Goal: Task Accomplishment & Management: Manage account settings

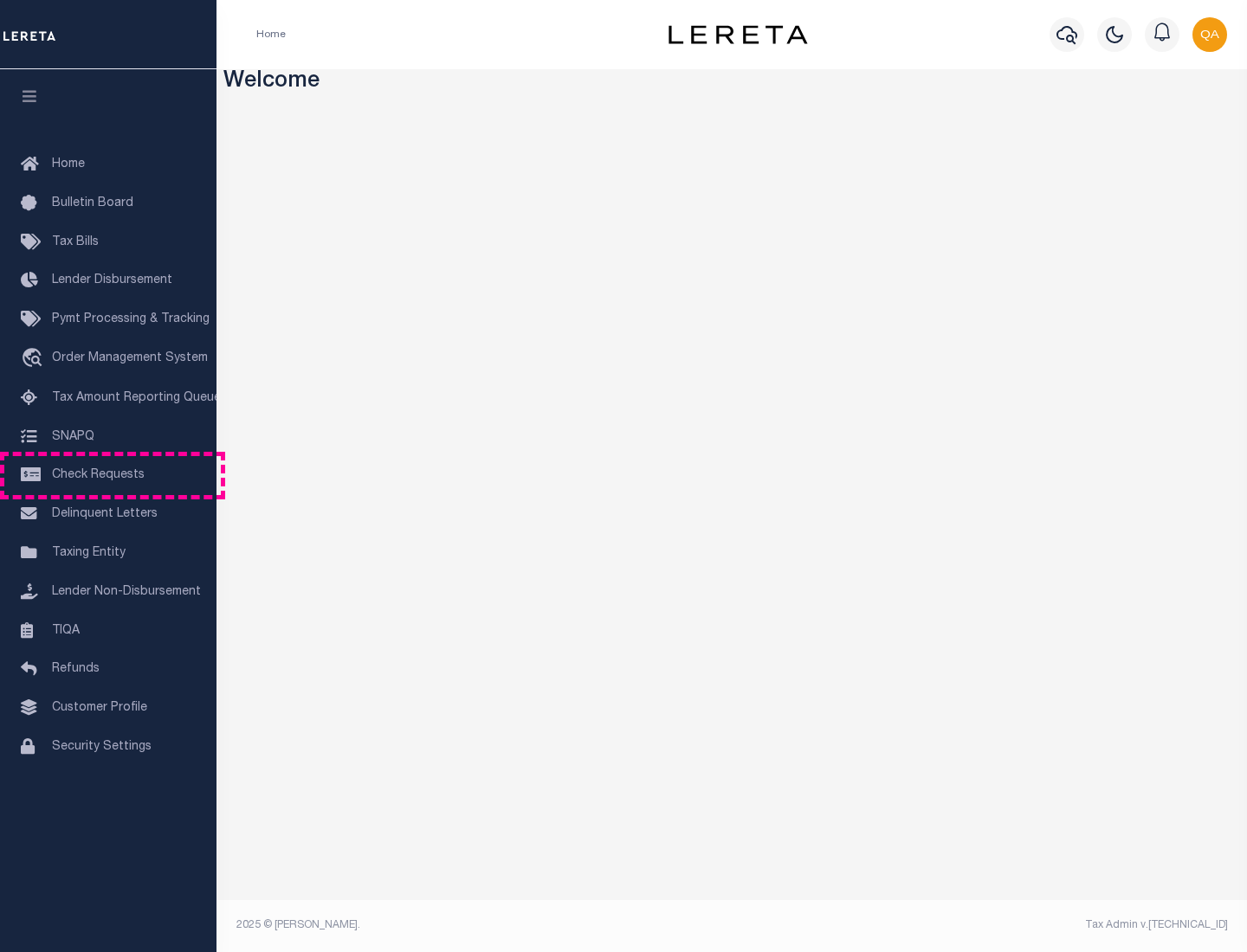
click at [108, 476] on span "Check Requests" at bounding box center [98, 476] width 93 height 13
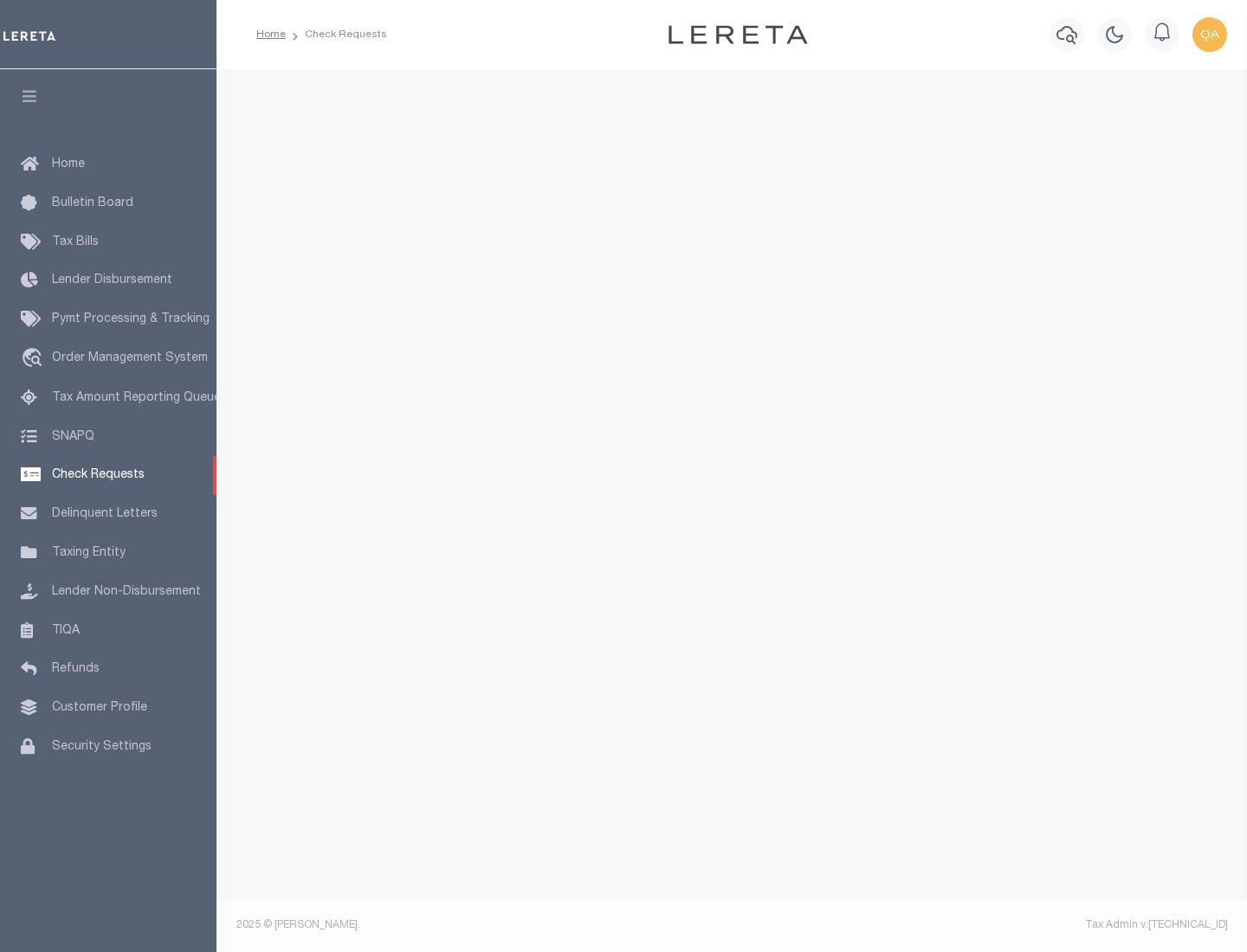
select select "50"
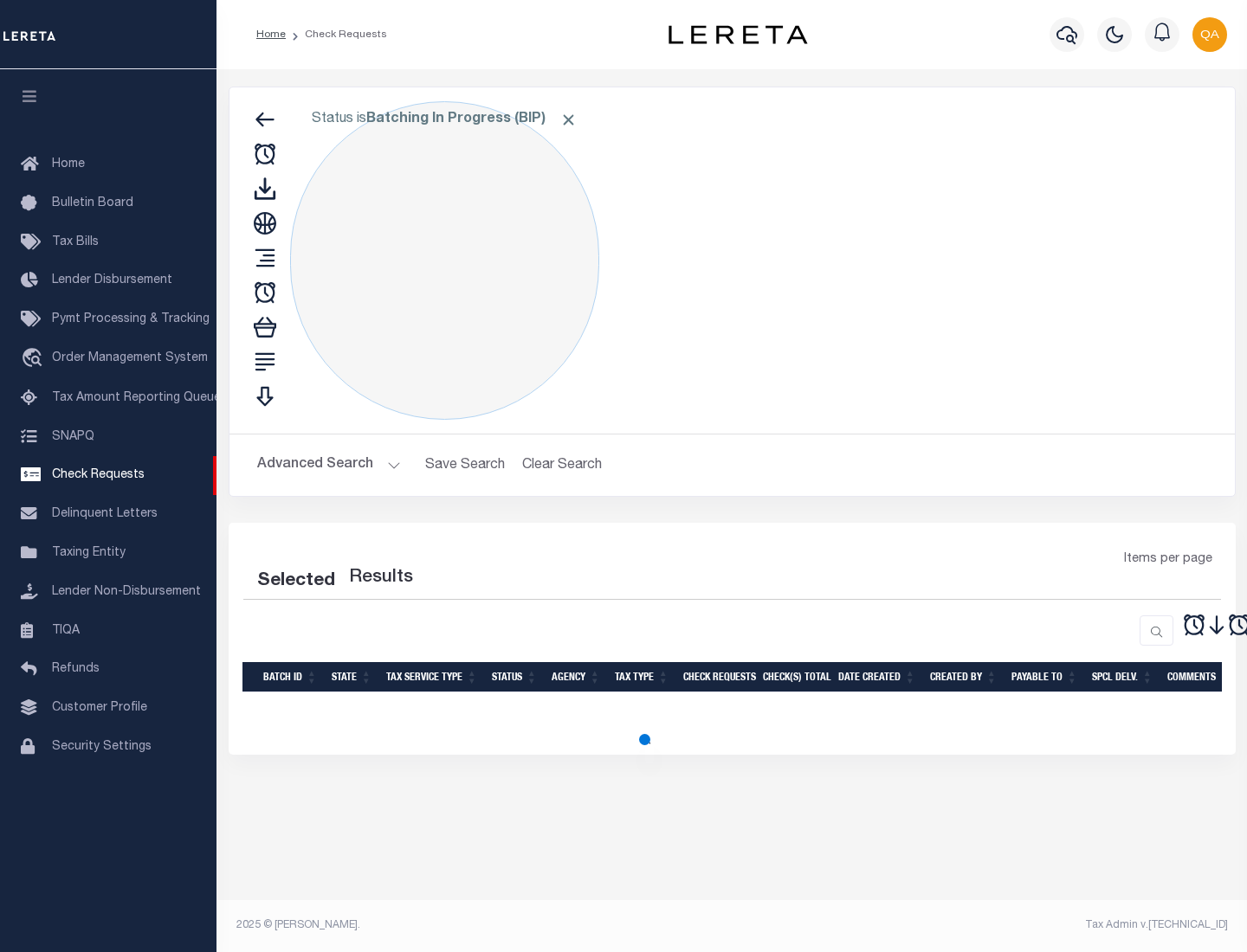
select select "50"
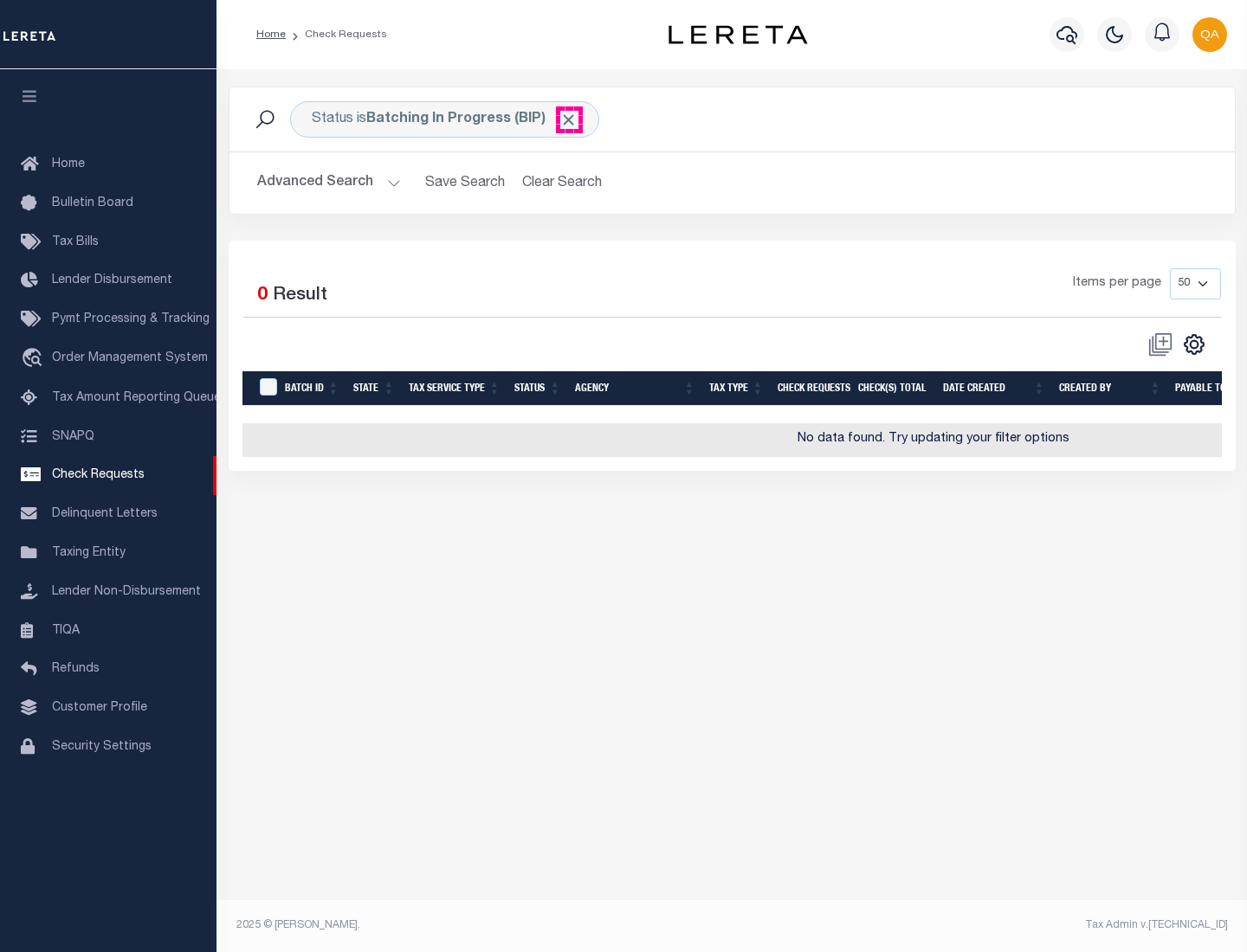
click at [569, 120] on span "Click to Remove" at bounding box center [569, 120] width 18 height 18
